Goal: Task Accomplishment & Management: Use online tool/utility

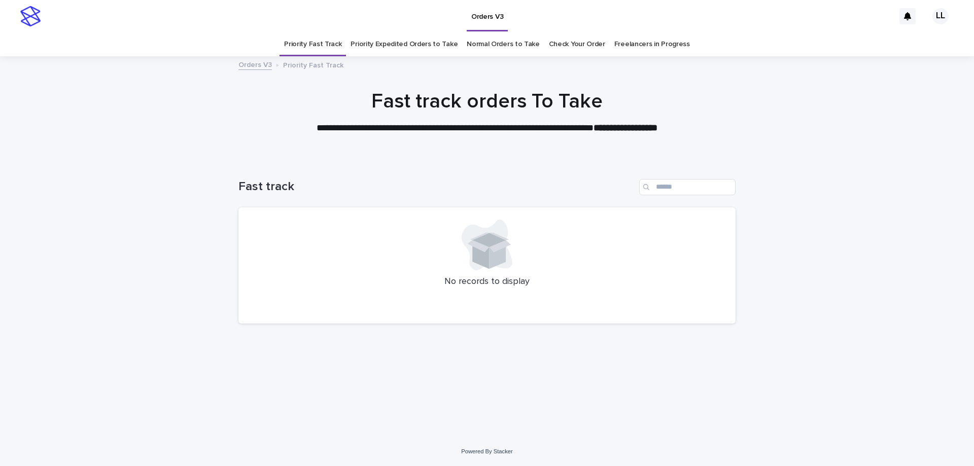
click at [507, 47] on link "Normal Orders to Take" at bounding box center [503, 44] width 73 height 24
